Goal: Task Accomplishment & Management: Manage account settings

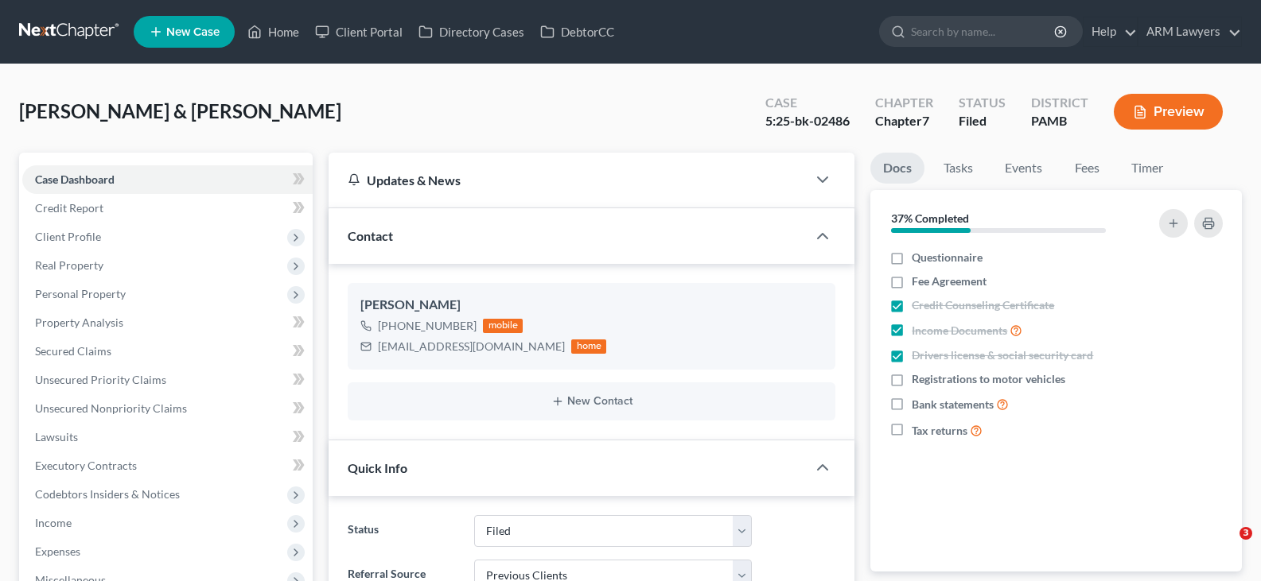
select select "8"
select select "1"
click at [71, 27] on link at bounding box center [70, 31] width 102 height 29
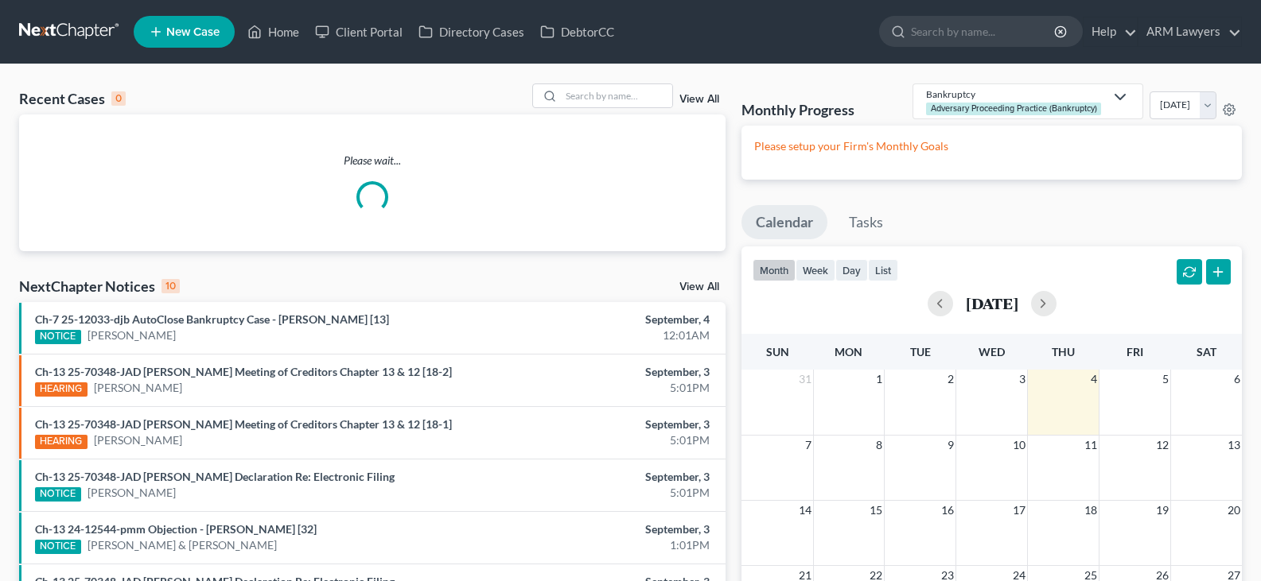
click at [689, 99] on link "View All" at bounding box center [699, 99] width 40 height 11
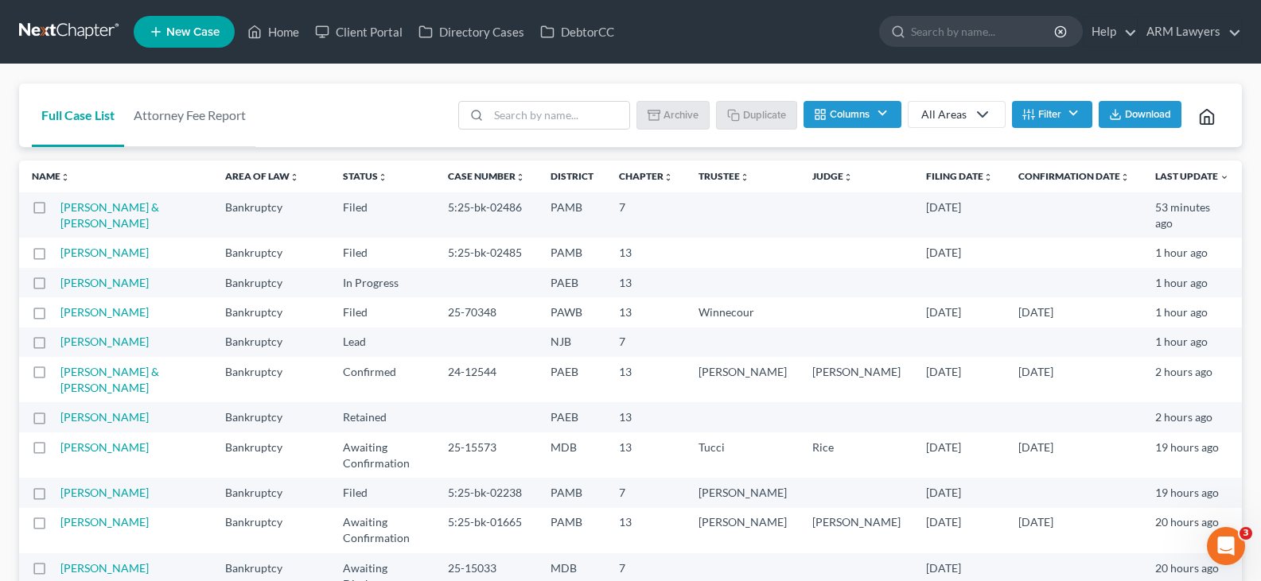
click at [977, 115] on icon at bounding box center [982, 114] width 19 height 19
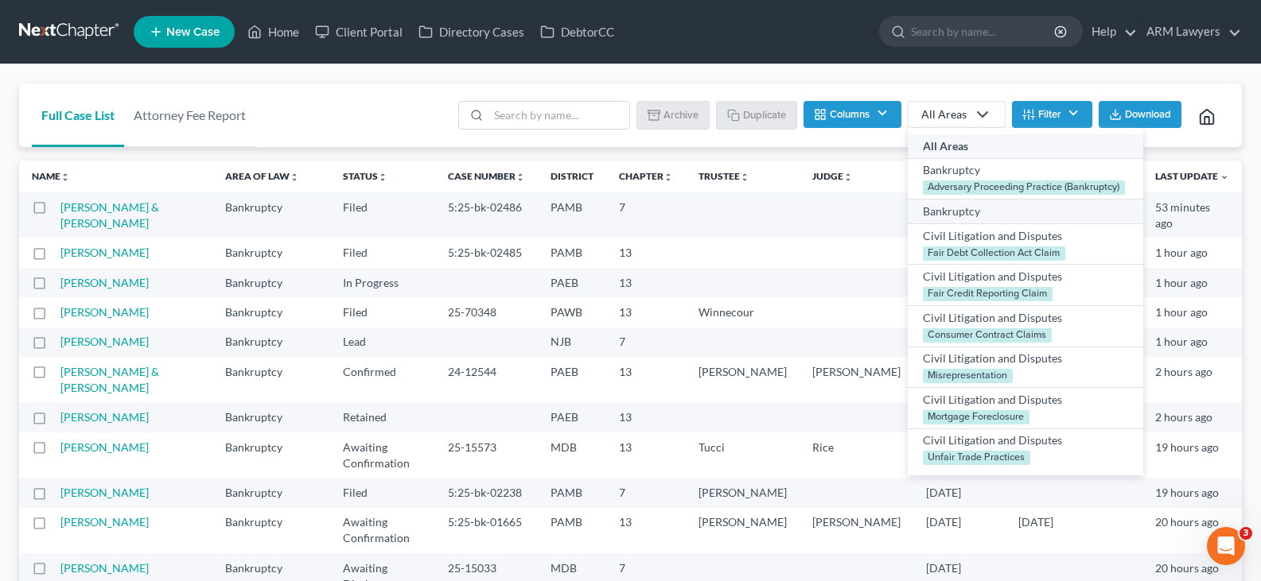
click at [986, 208] on div "Bankruptcy" at bounding box center [1025, 212] width 205 height 16
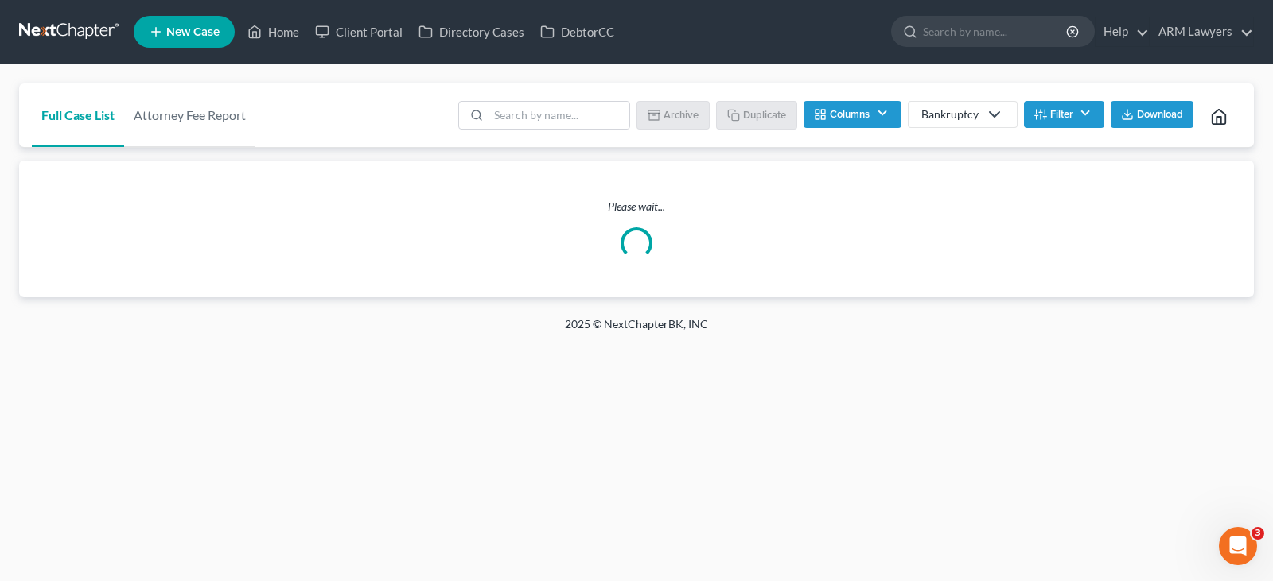
click at [1048, 121] on button "Filter" at bounding box center [1064, 114] width 80 height 27
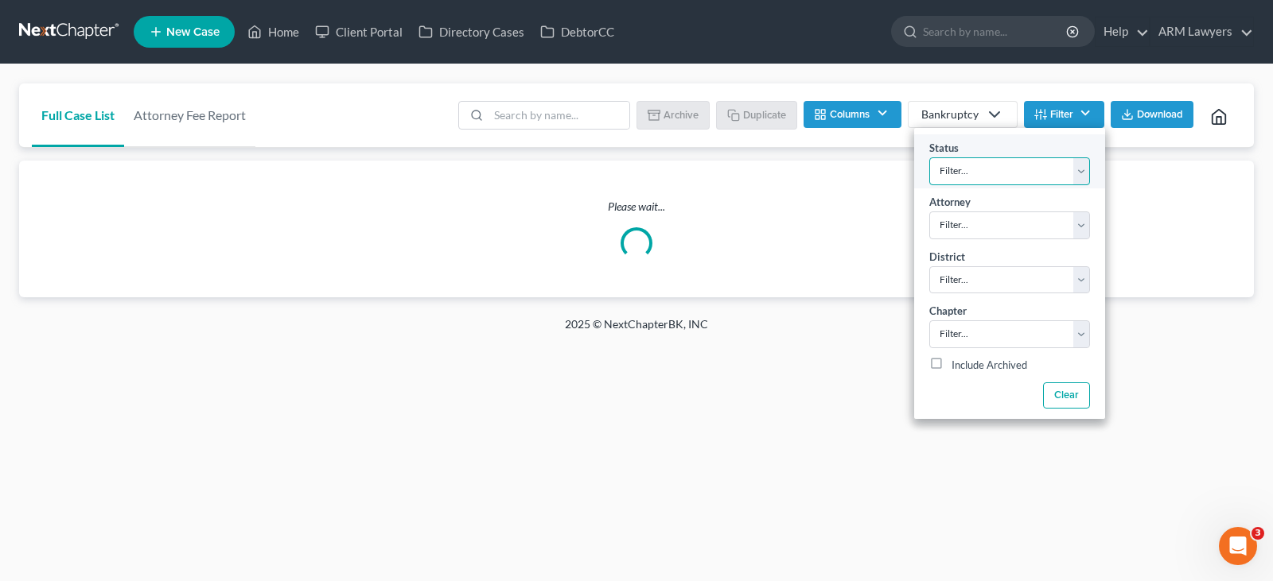
click at [1005, 167] on select "Filter... Answer Due Awaiting Confirmation Awaiting Discharge Confirmed Could N…" at bounding box center [1009, 171] width 161 height 28
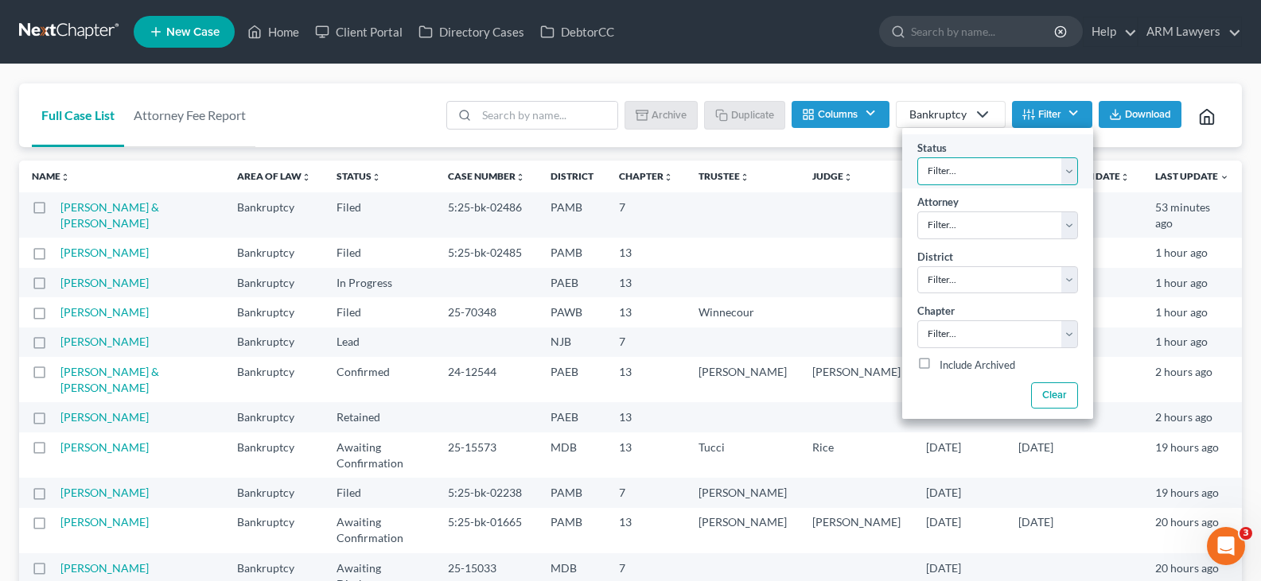
select select "8"
click at [917, 157] on select "Filter... Answer Due Awaiting Confirmation Awaiting Discharge Confirmed Could N…" at bounding box center [997, 171] width 161 height 28
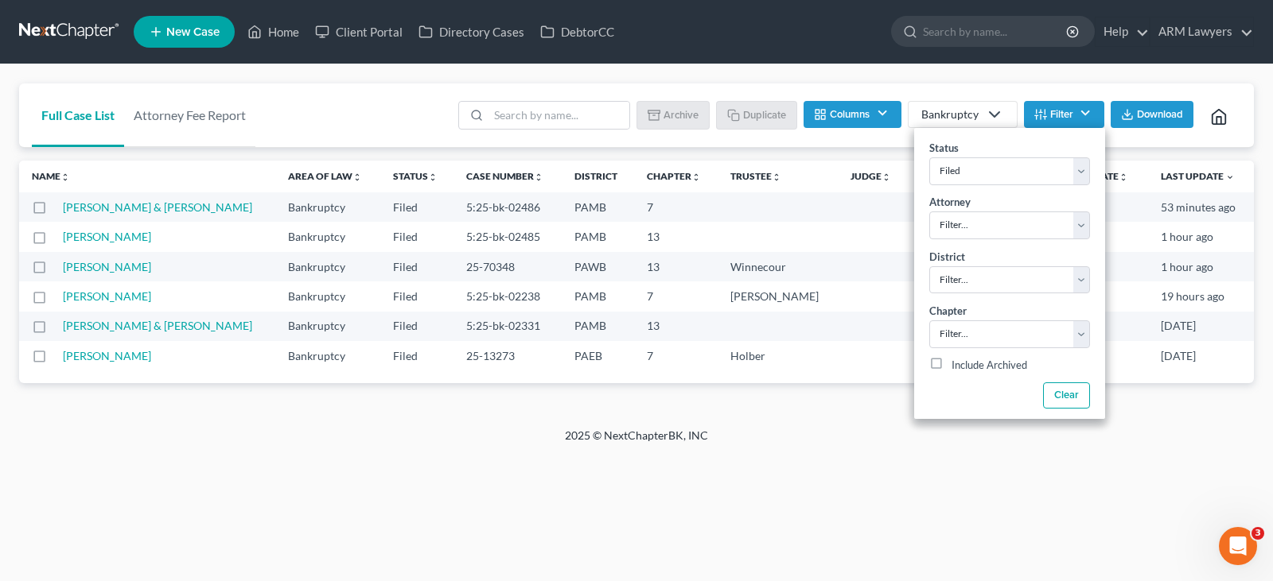
click at [343, 141] on div "Full Case List Attorney Fee Report Batch Download Archive Un-archive Duplicate …" at bounding box center [636, 116] width 1234 height 64
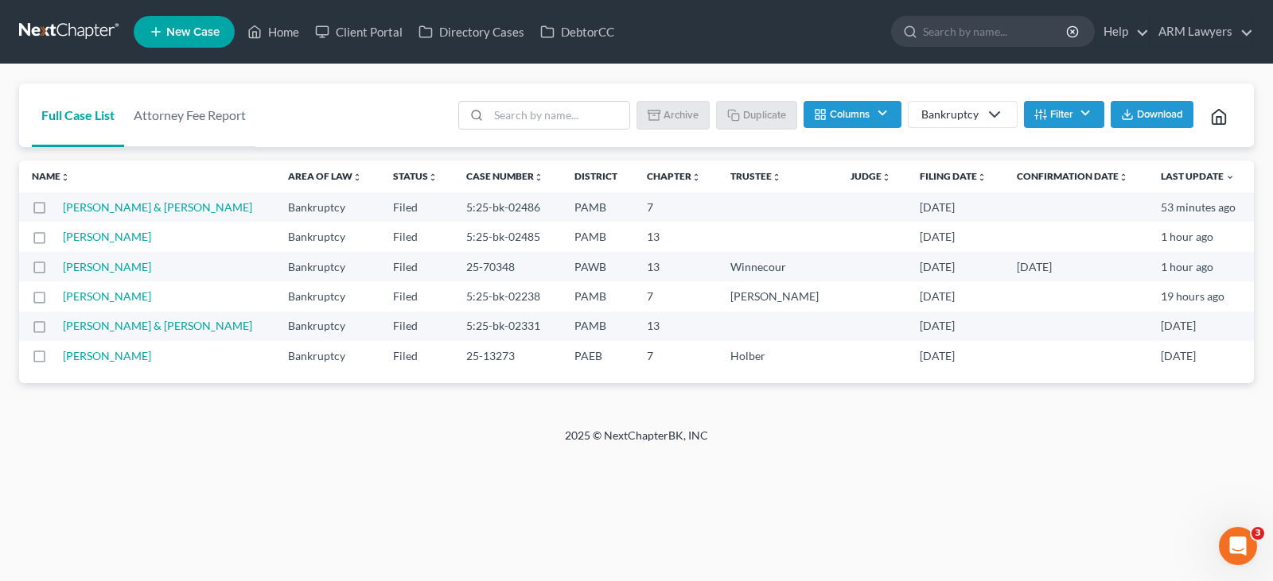
click at [1049, 111] on button "Filter" at bounding box center [1064, 114] width 80 height 27
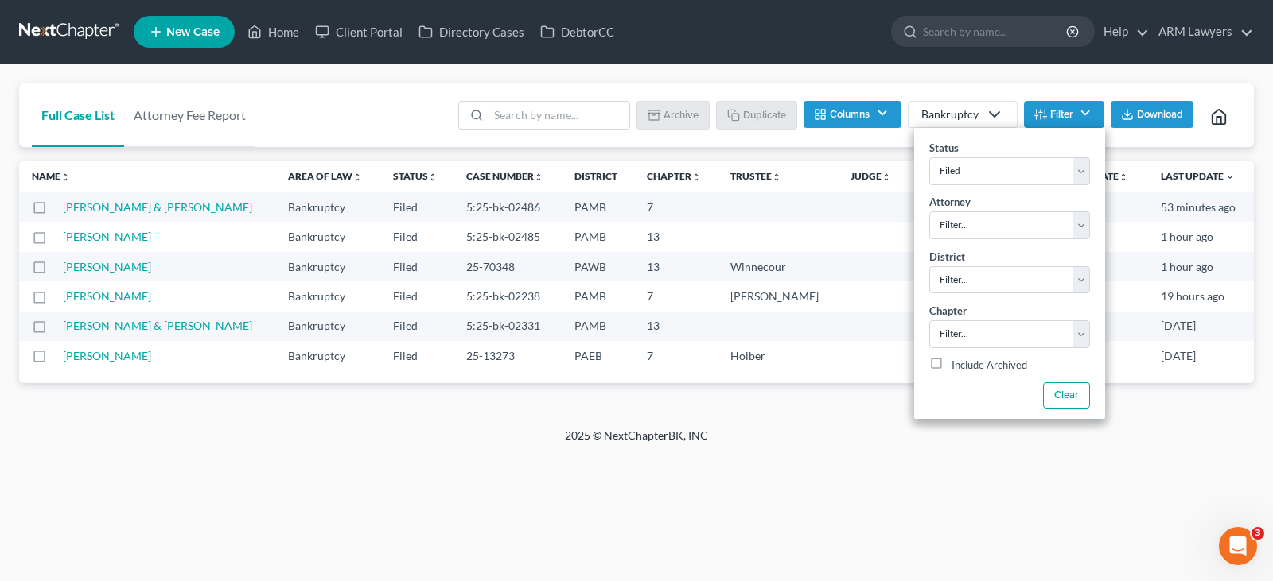
click at [1049, 111] on button "Filter" at bounding box center [1064, 114] width 80 height 27
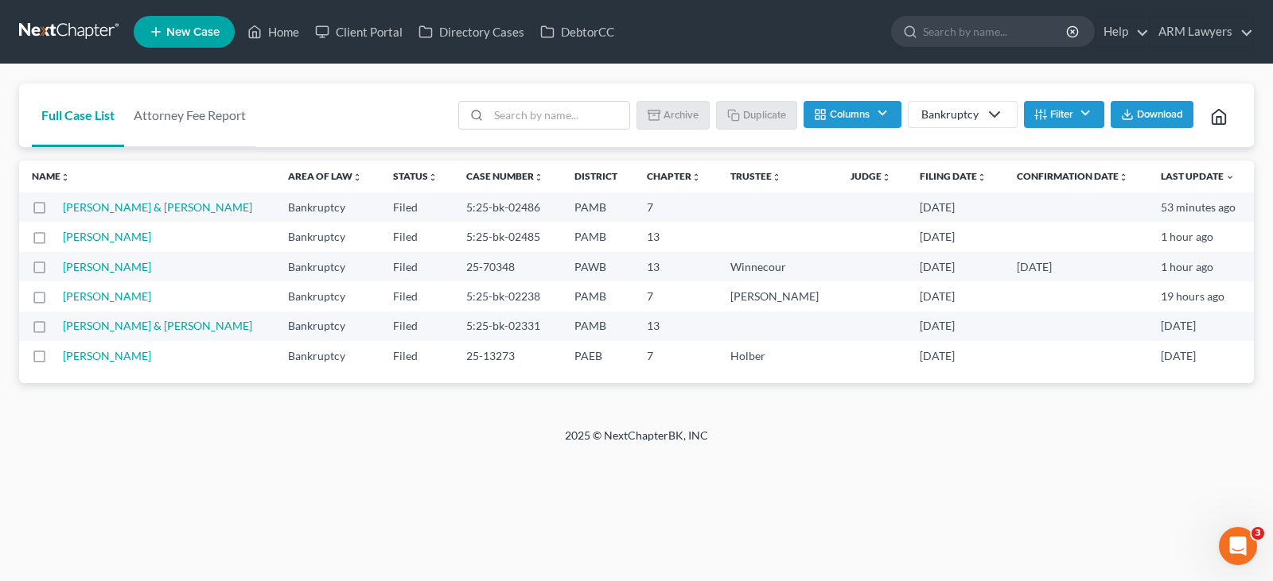
click at [387, 454] on div "2025 © NextChapterBK, INC" at bounding box center [636, 442] width 907 height 29
click at [186, 474] on div "Home New Case Client Portal Directory Cases DebtorCC ARM Lawyers patrick@armlaw…" at bounding box center [636, 290] width 1273 height 581
click at [85, 36] on link at bounding box center [70, 31] width 102 height 29
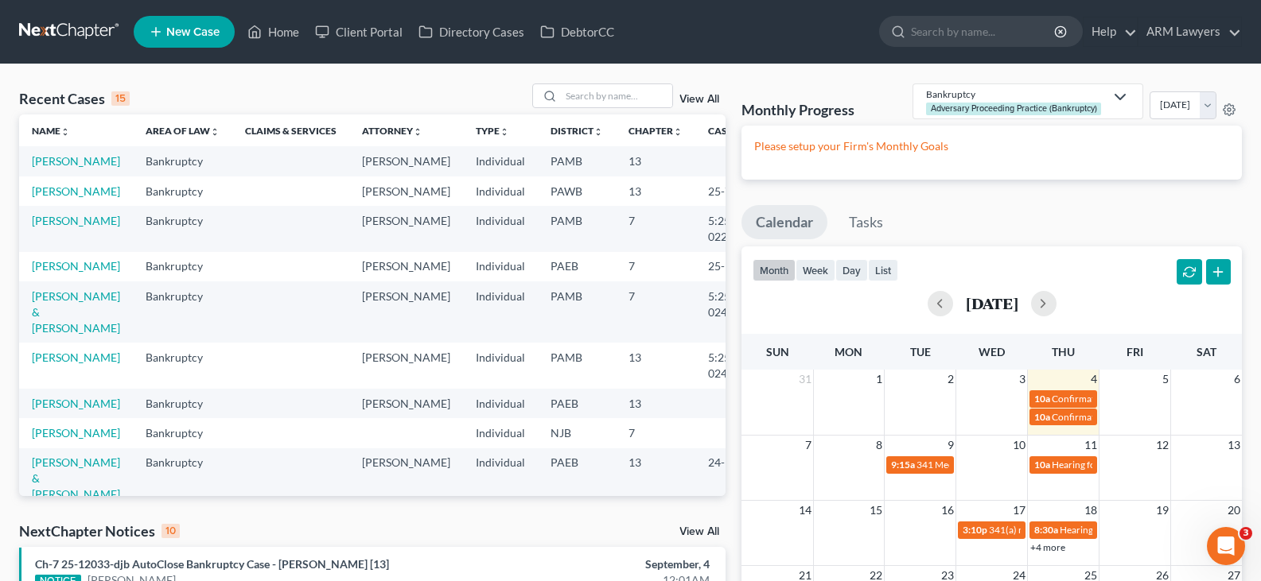
click at [716, 94] on link "View All" at bounding box center [699, 99] width 40 height 11
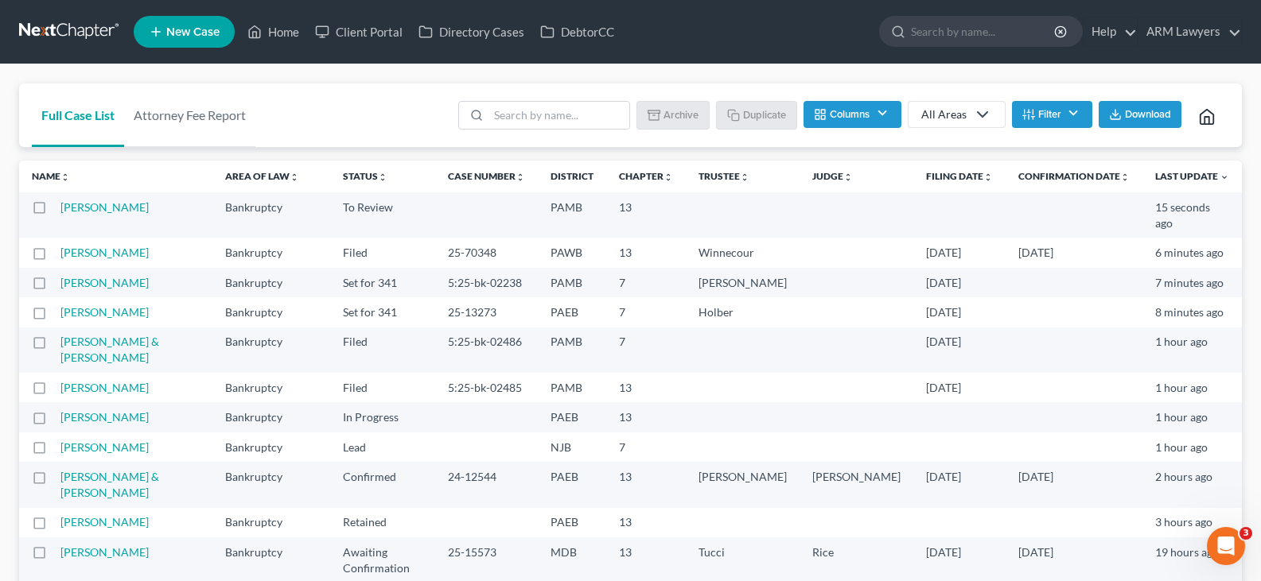
click at [1032, 117] on button "Filter" at bounding box center [1052, 114] width 80 height 27
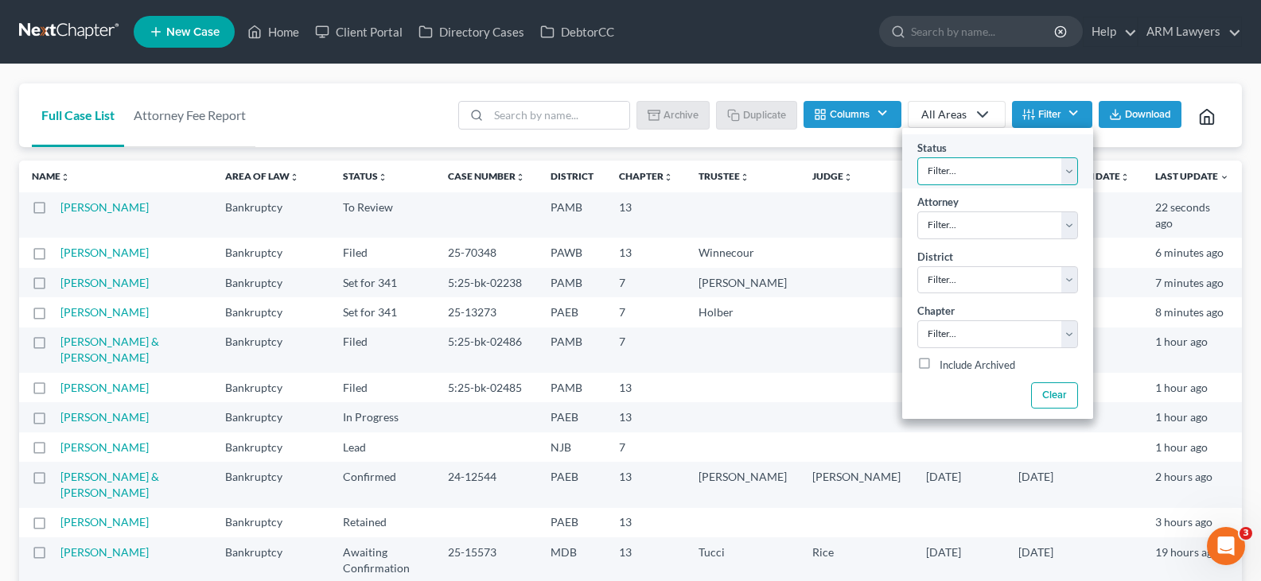
click at [1029, 177] on select "Filter... Answer Due Awaiting Confirmation Awaiting Discharge Confirmed Could N…" at bounding box center [997, 171] width 161 height 28
click at [1028, 177] on select "Filter... Answer Due Awaiting Confirmation Awaiting Discharge Confirmed Could N…" at bounding box center [997, 171] width 161 height 28
select select "20"
click at [917, 157] on select "Filter... Answer Due Awaiting Confirmation Awaiting Discharge Confirmed Could N…" at bounding box center [997, 171] width 161 height 28
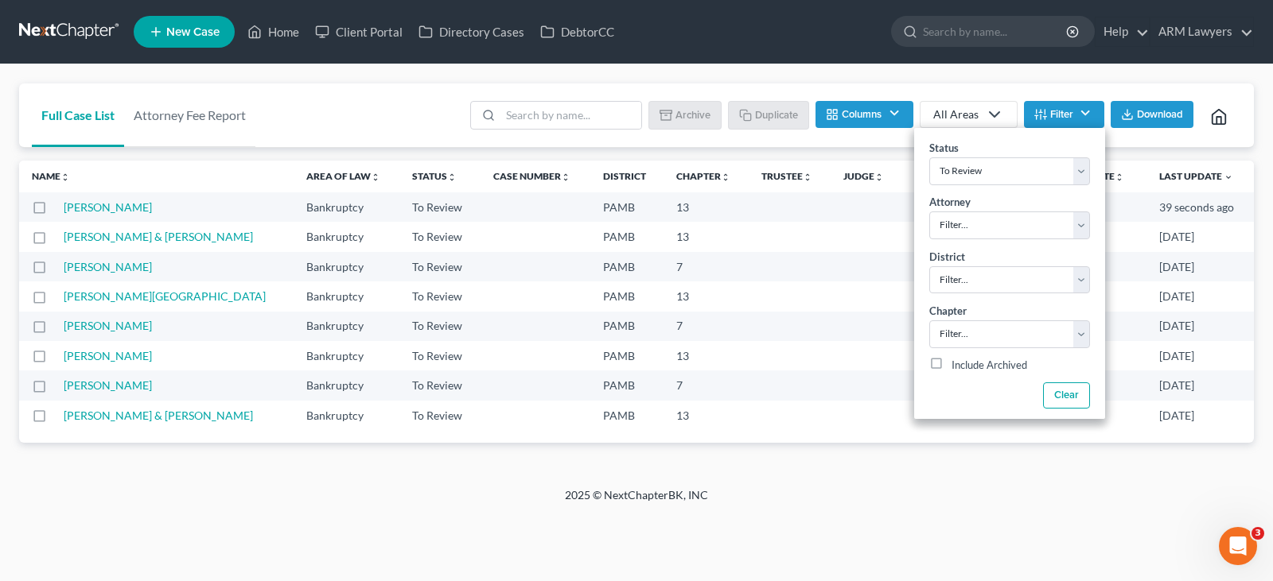
click at [391, 82] on div "Full Case List Attorney Fee Report Batch Download Archive Un-archive Duplicate …" at bounding box center [636, 275] width 1273 height 423
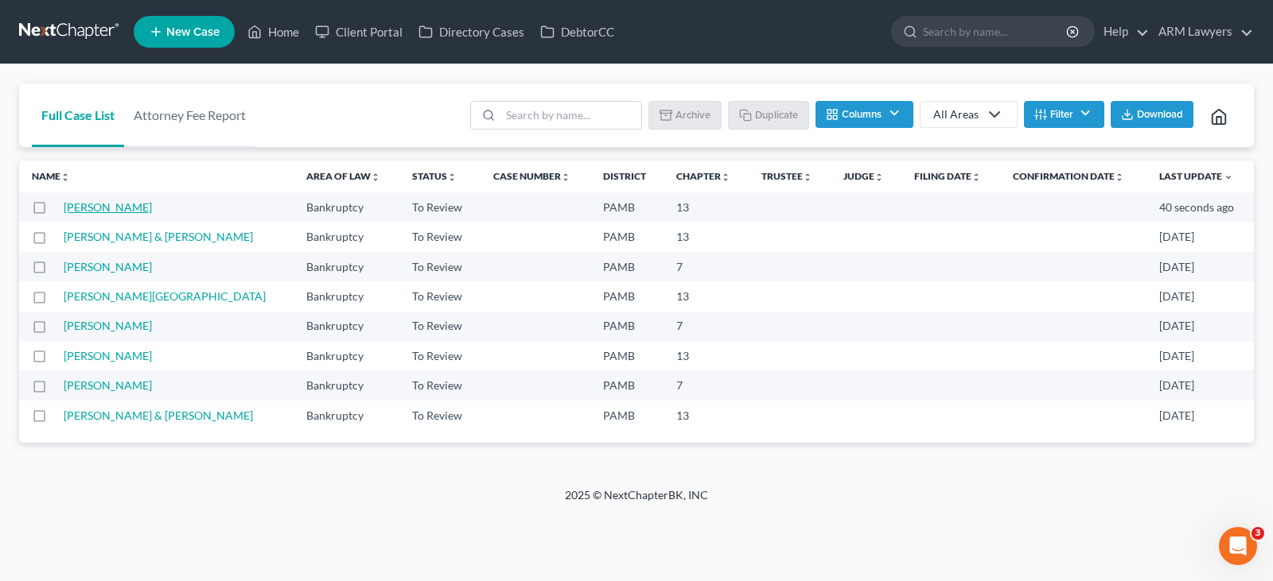
click at [84, 204] on link "McKay, Sheron" at bounding box center [108, 207] width 88 height 14
select select "1"
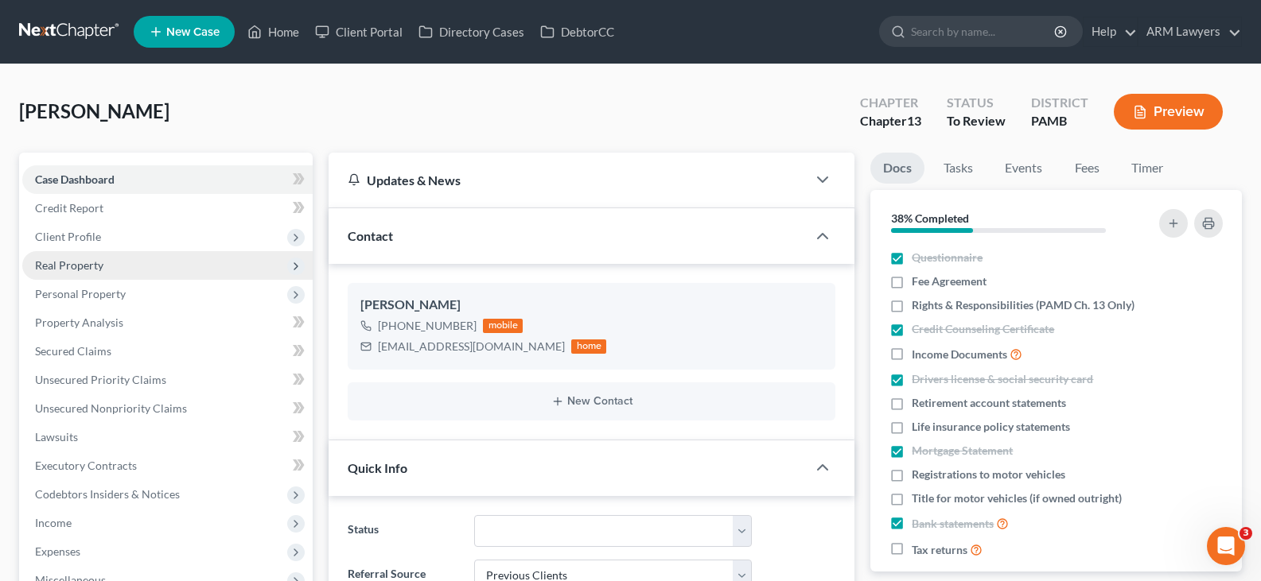
click at [150, 265] on span "Real Property" at bounding box center [167, 265] width 290 height 29
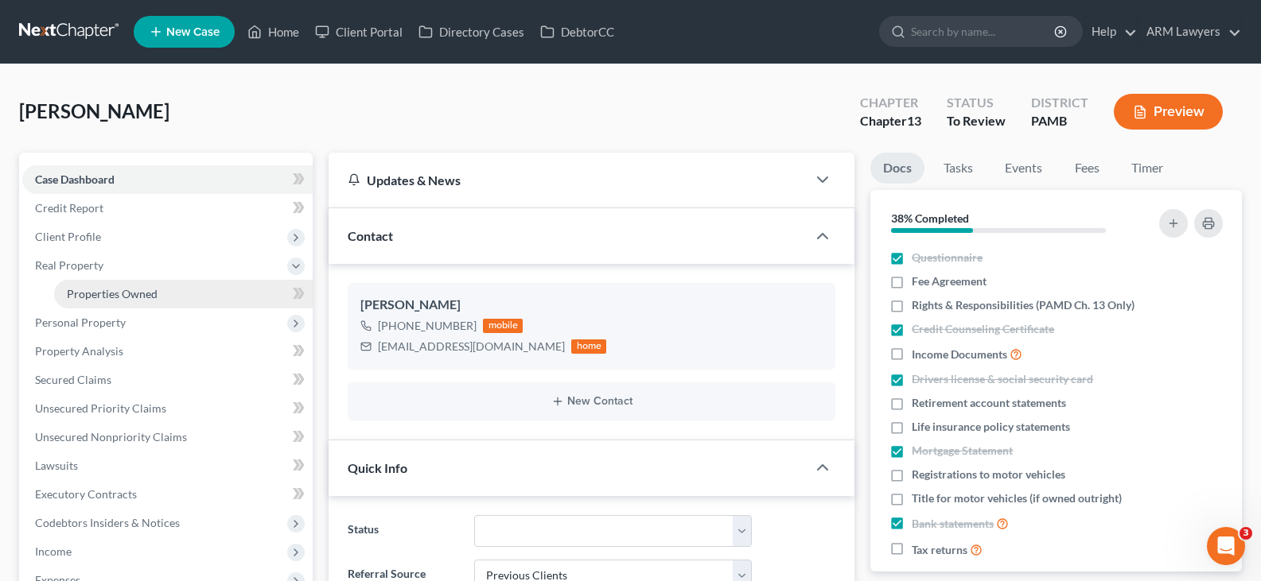
click at [186, 290] on link "Properties Owned" at bounding box center [183, 294] width 258 height 29
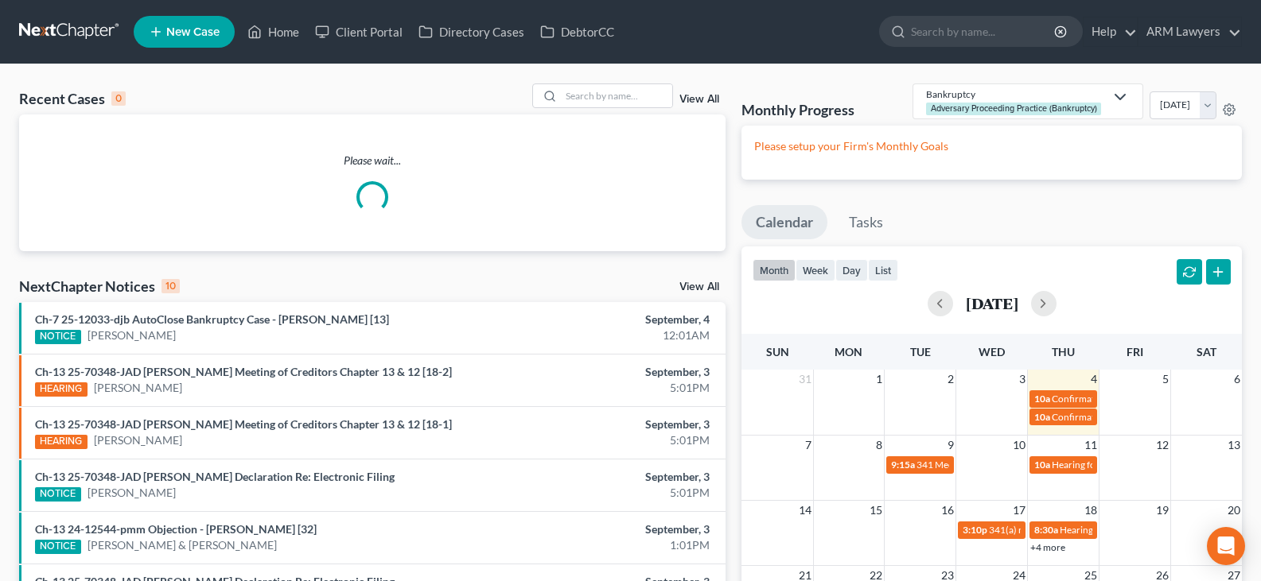
click at [696, 97] on link "View All" at bounding box center [699, 99] width 40 height 11
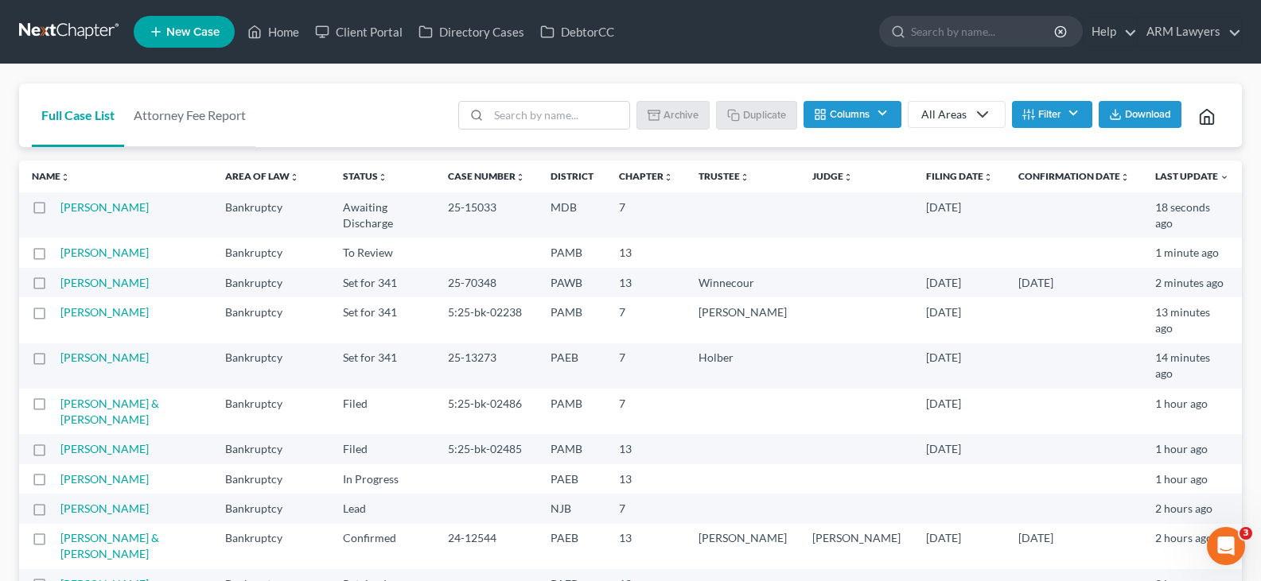
click at [1049, 115] on button "Filter" at bounding box center [1052, 114] width 80 height 27
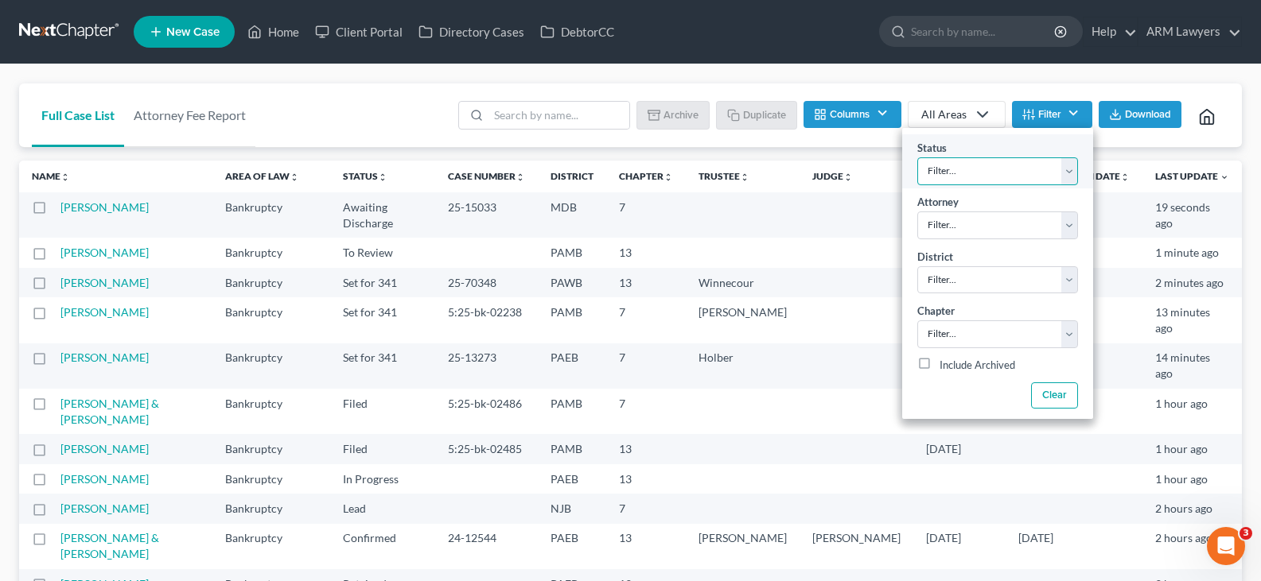
click at [1032, 165] on select "Filter... Answer Due Awaiting Confirmation Awaiting Discharge Confirmed Could N…" at bounding box center [997, 171] width 161 height 28
select select "8"
click at [1029, 167] on select "Filter... Answer Due Awaiting Confirmation Awaiting Discharge Confirmed Could N…" at bounding box center [997, 171] width 161 height 28
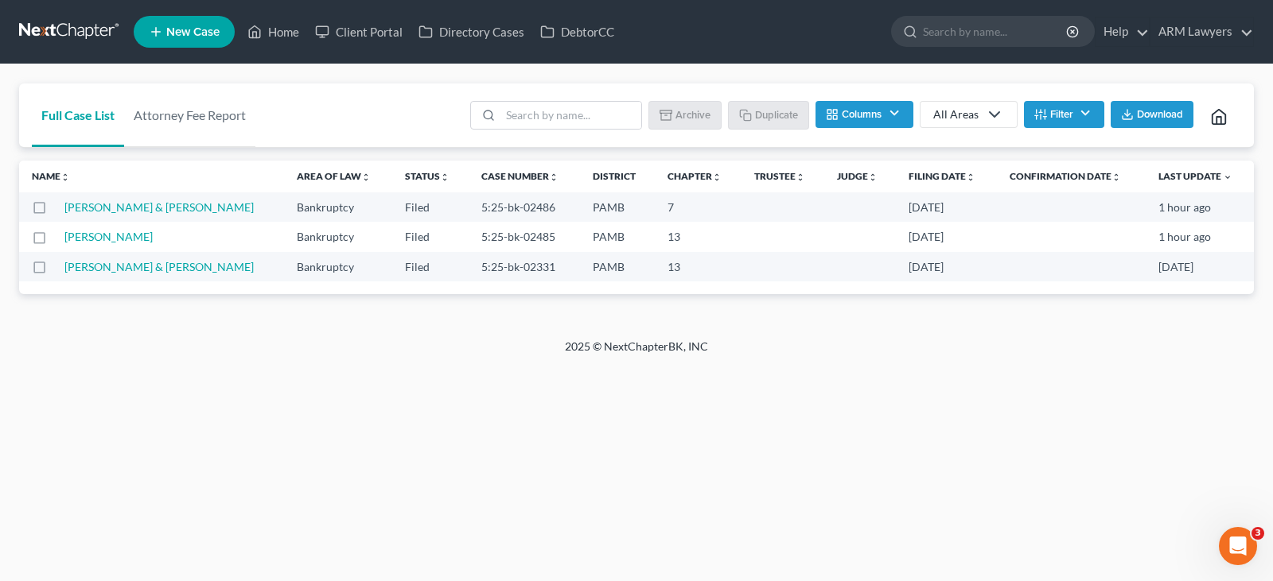
click at [177, 421] on div "Home New Case Client Portal Directory Cases DebtorCC ARM Lawyers patrick@armlaw…" at bounding box center [636, 290] width 1273 height 581
click at [65, 381] on div "Home New Case Client Portal Directory Cases DebtorCC ARM Lawyers patrick@armlaw…" at bounding box center [636, 290] width 1273 height 581
